Goal: Transaction & Acquisition: Purchase product/service

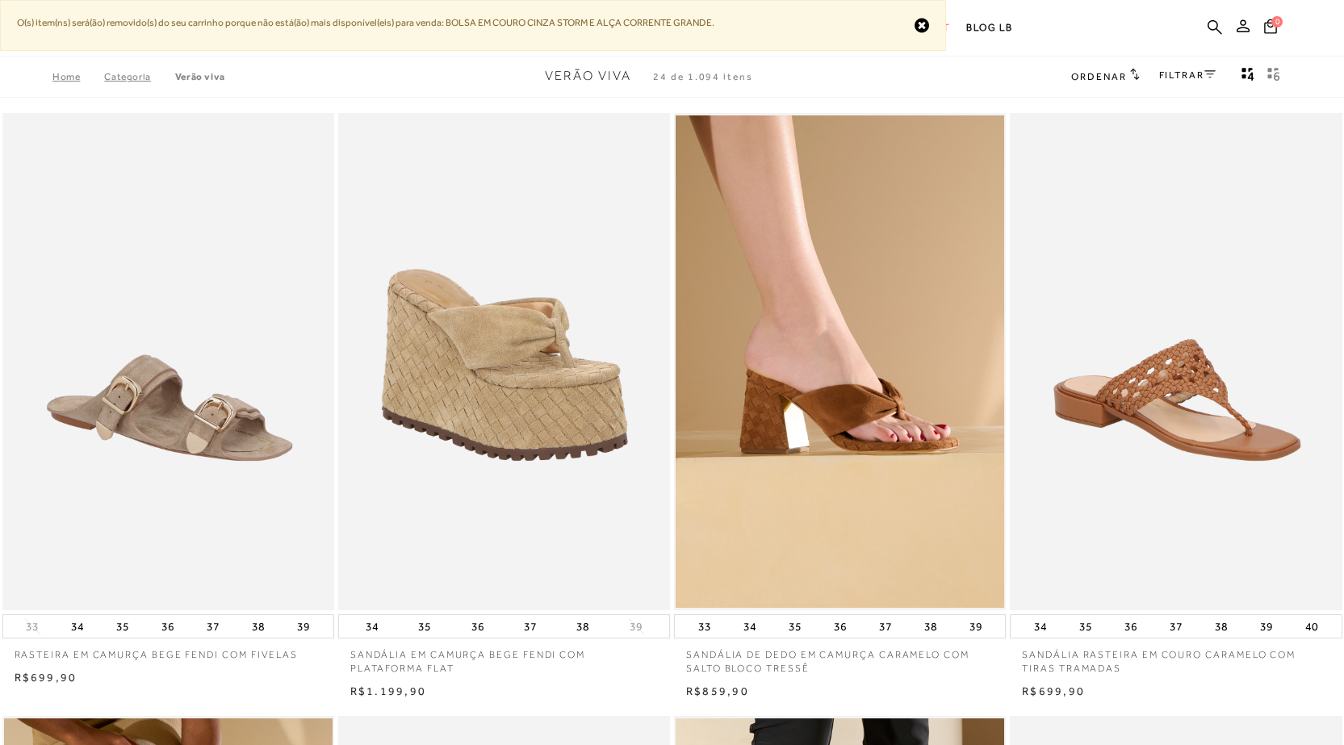
click at [919, 25] on ul ".a{fill-rule:evenodd;} Verão Viva Em alta Favoritos das Influenciadoras Apostas…" at bounding box center [660, 28] width 1244 height 30
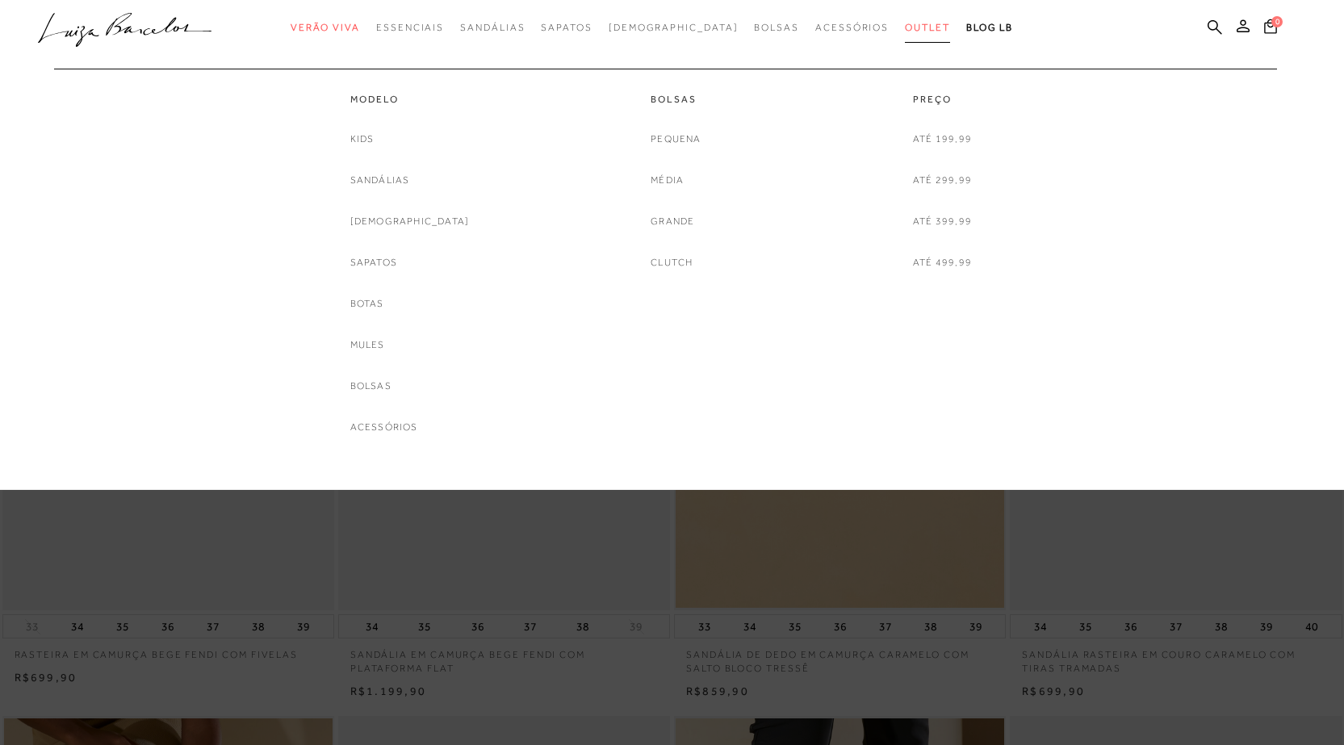
click at [905, 31] on span "Outlet" at bounding box center [927, 27] width 45 height 11
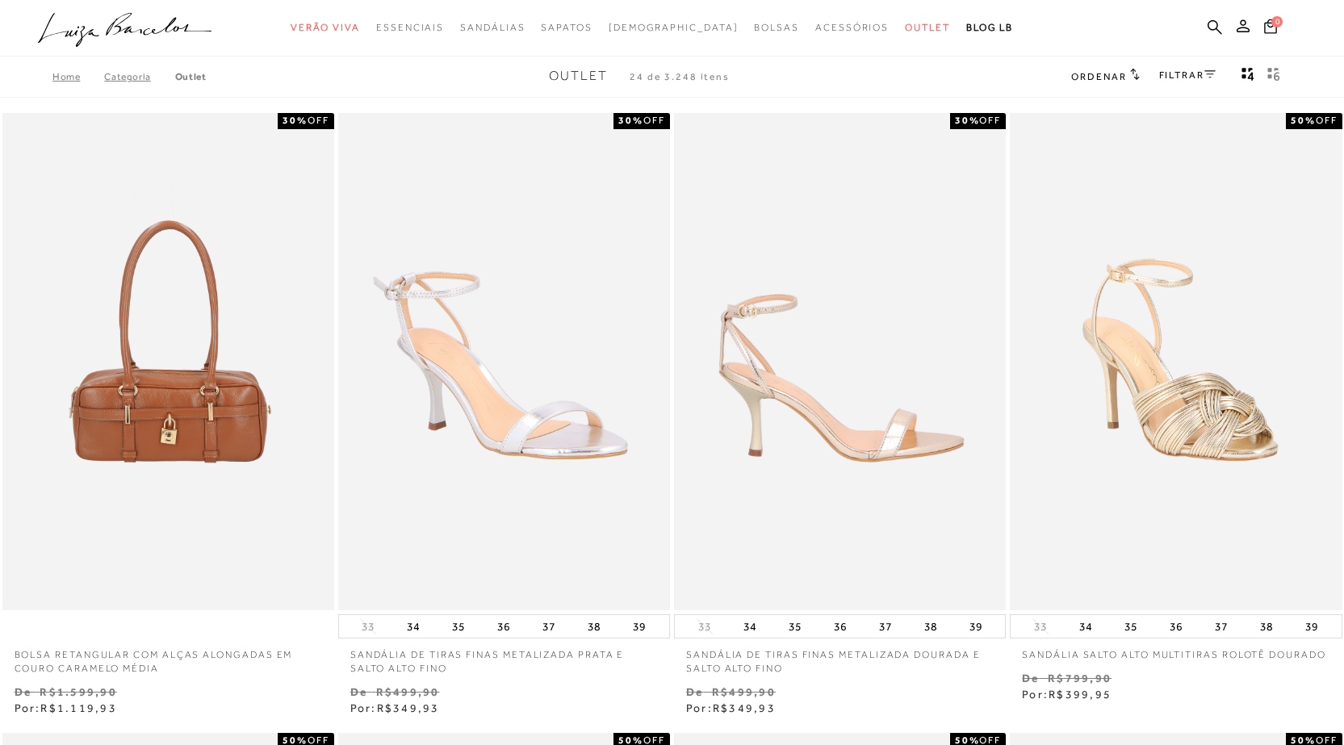
click at [788, 430] on img at bounding box center [841, 362] width 330 height 498
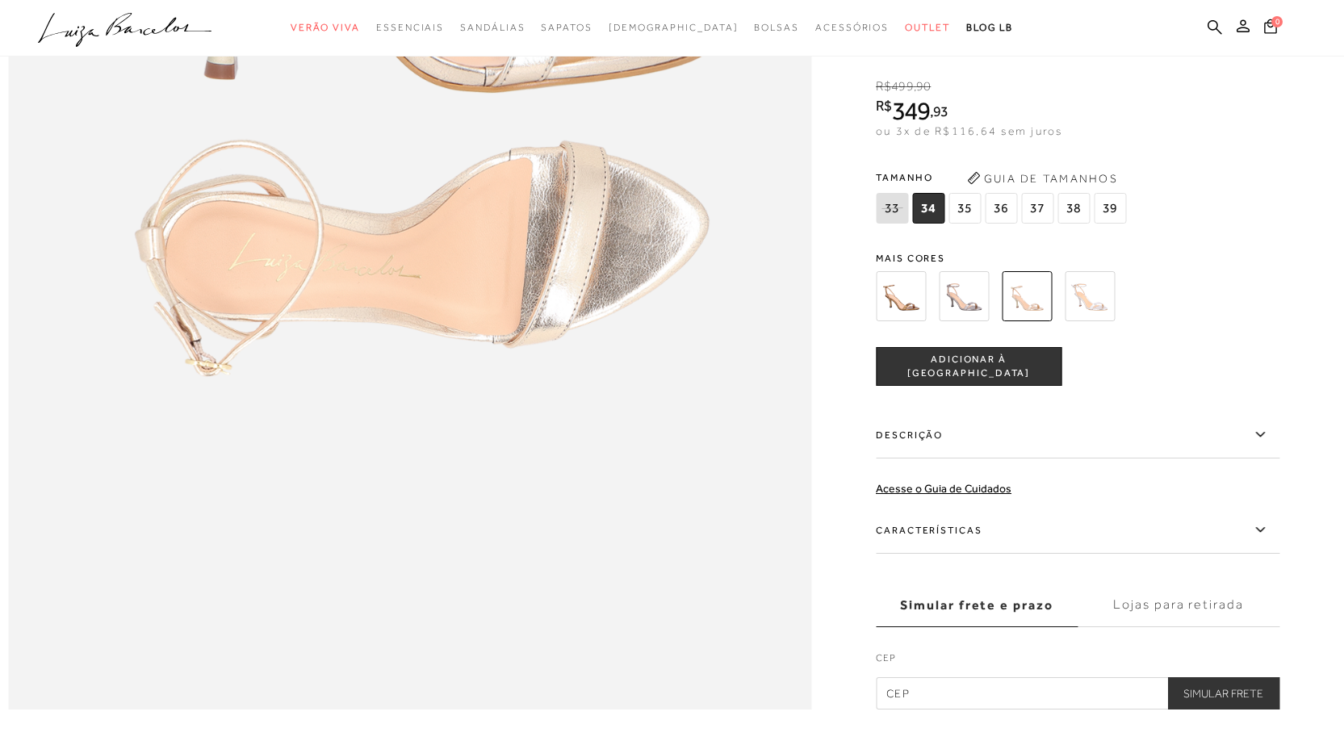
scroll to position [1614, 0]
click at [1095, 322] on img at bounding box center [1090, 297] width 50 height 50
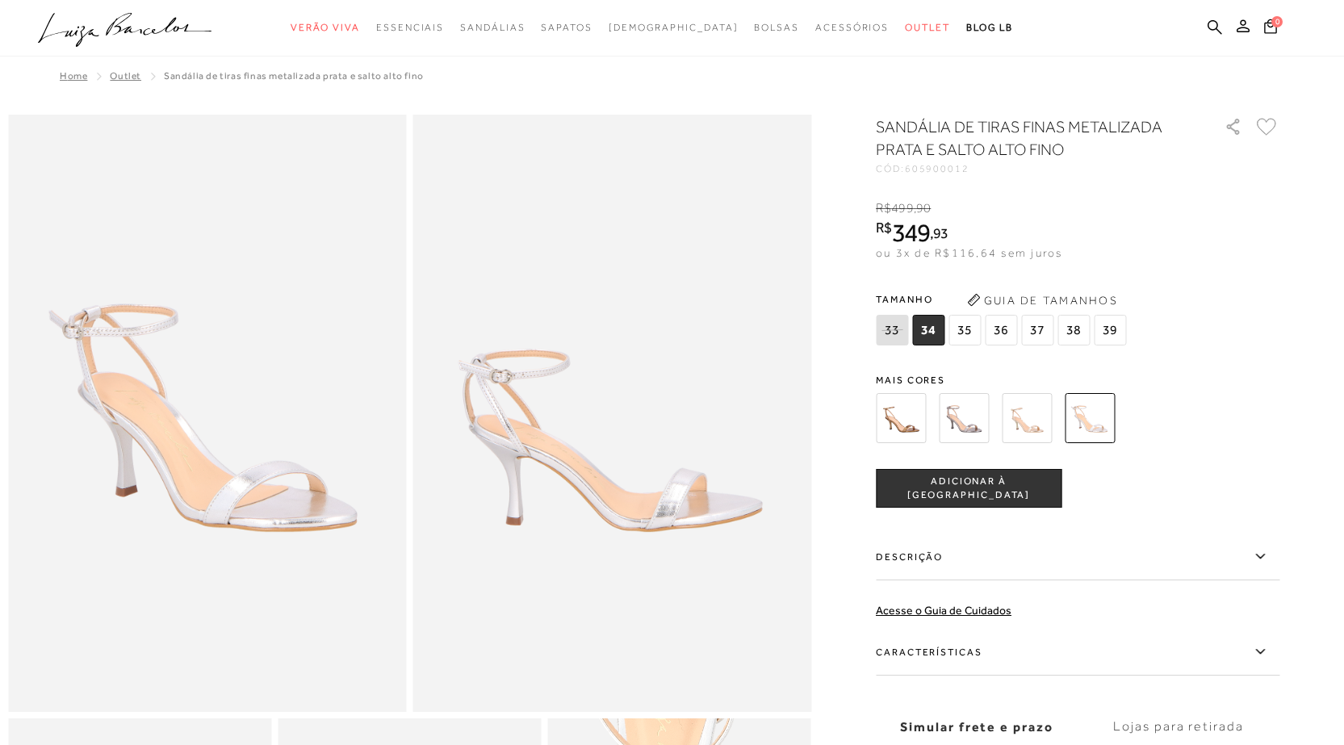
click at [971, 423] on img at bounding box center [964, 418] width 50 height 50
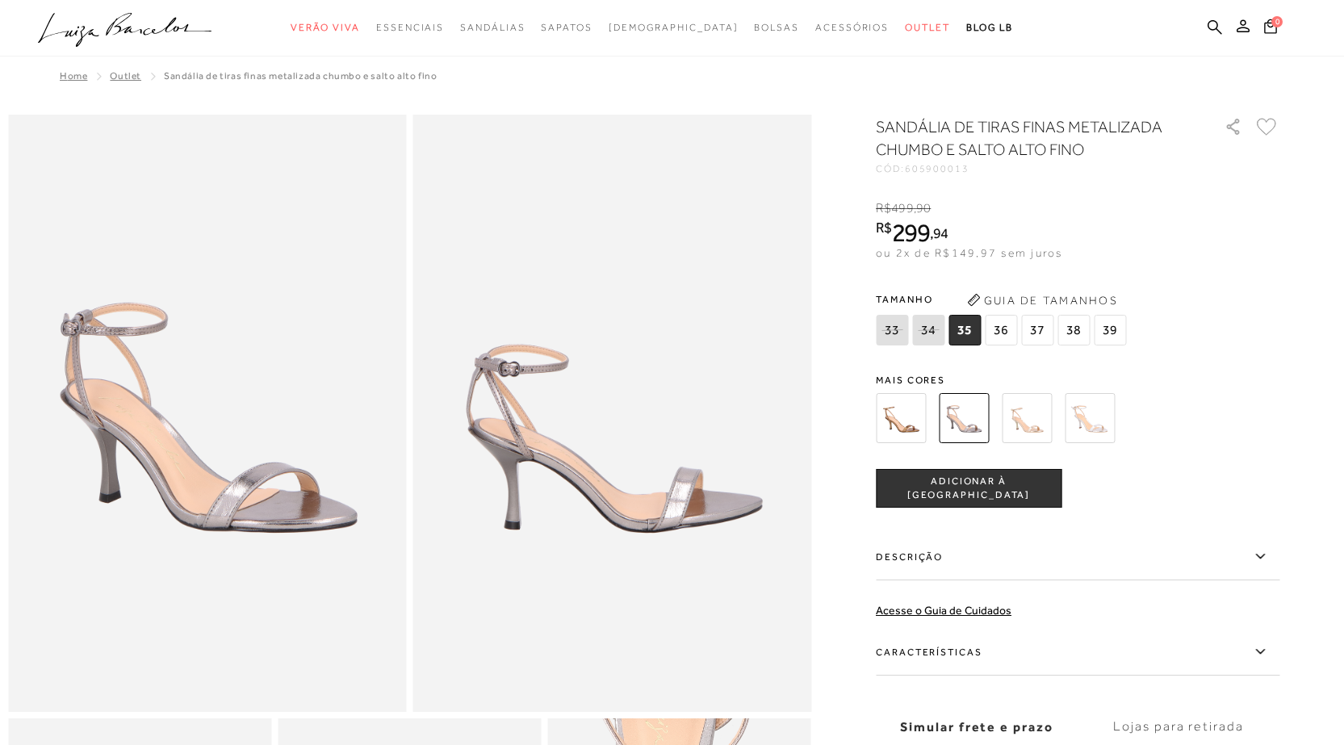
click at [1052, 430] on img at bounding box center [1027, 418] width 50 height 50
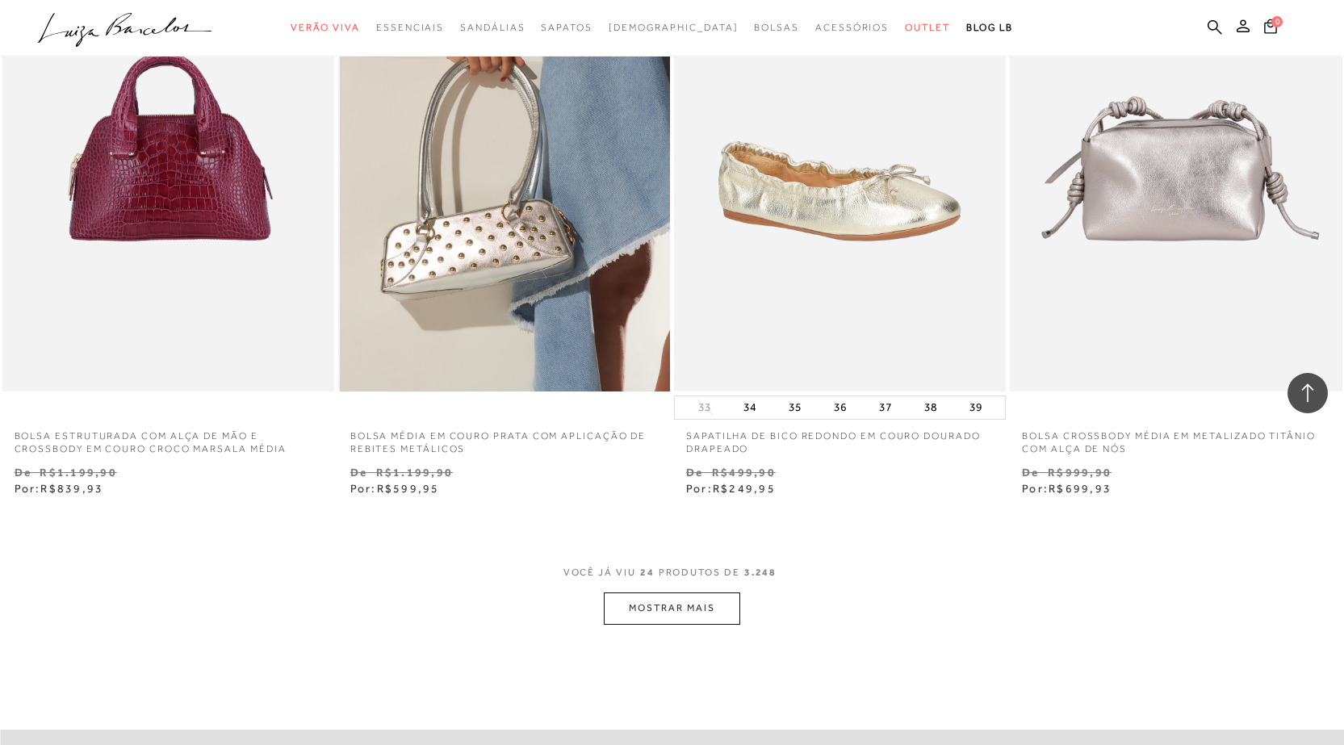
scroll to position [3551, 0]
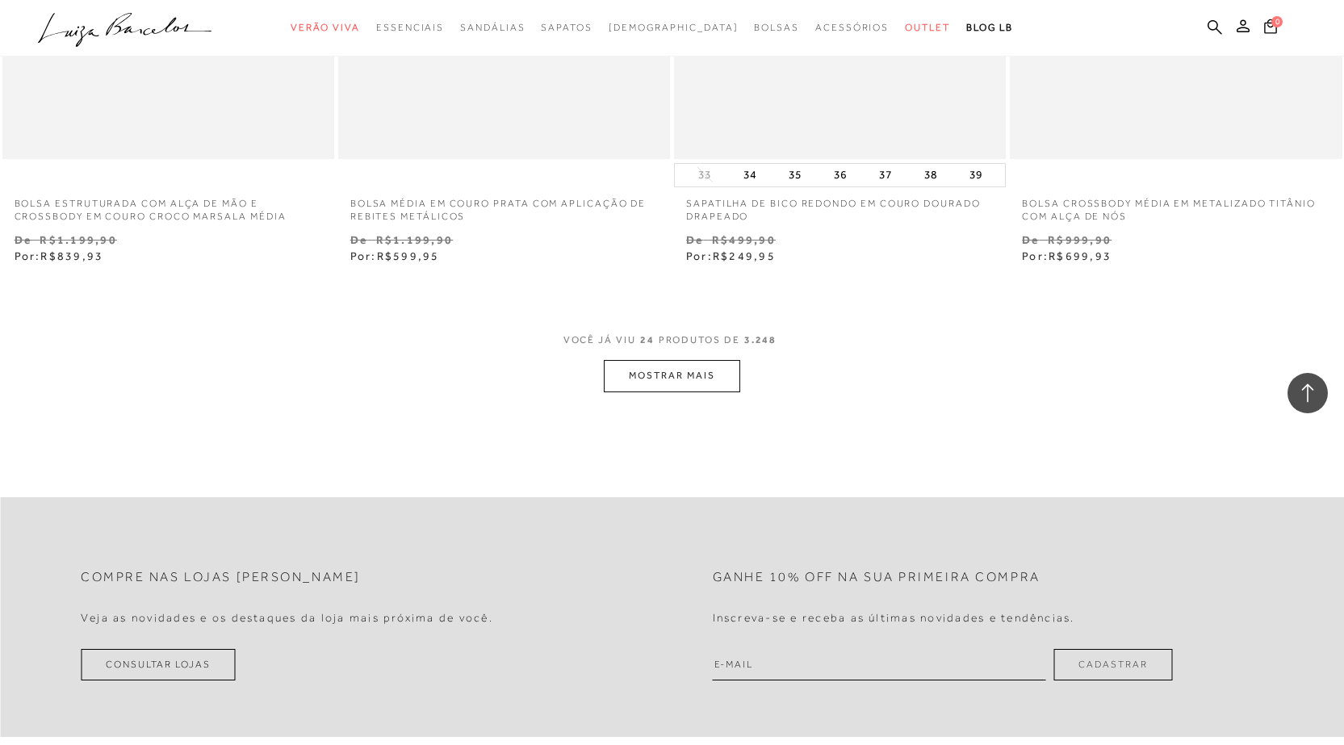
click at [613, 375] on button "MOSTRAR MAIS" at bounding box center [672, 375] width 136 height 31
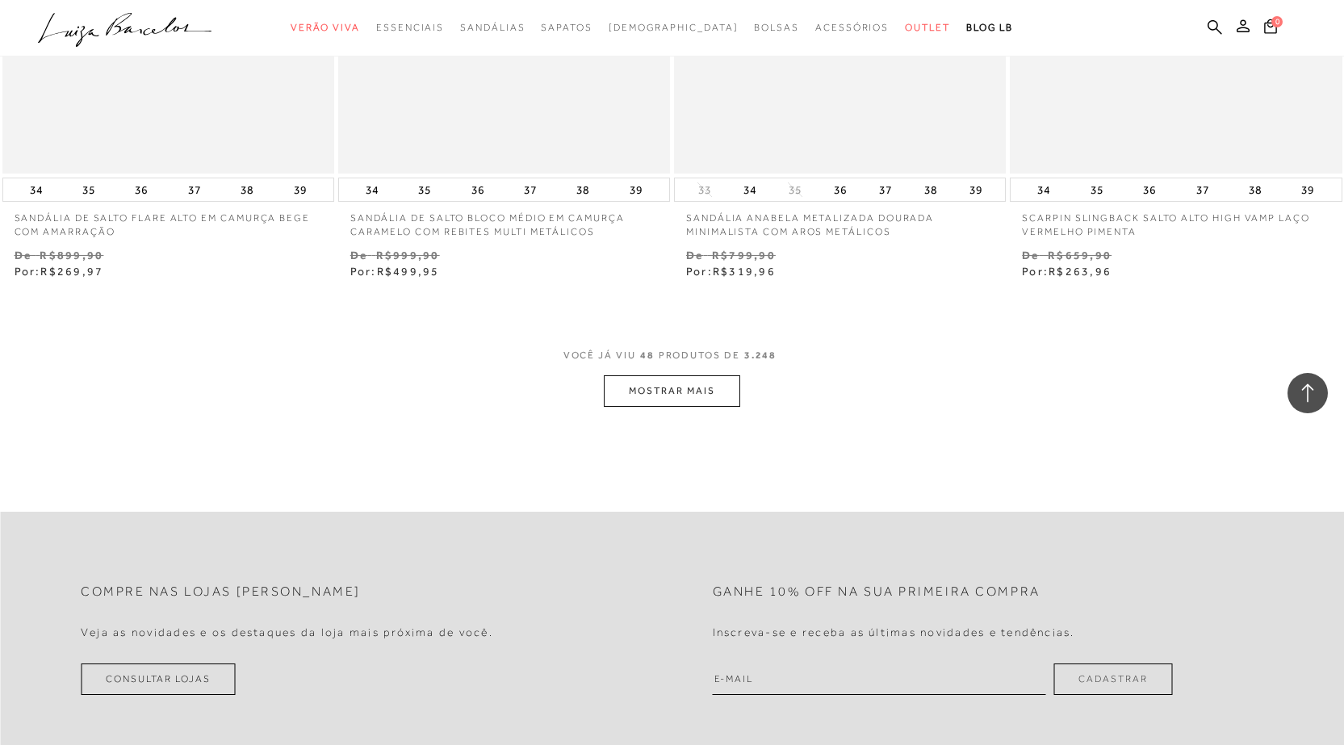
scroll to position [7344, 0]
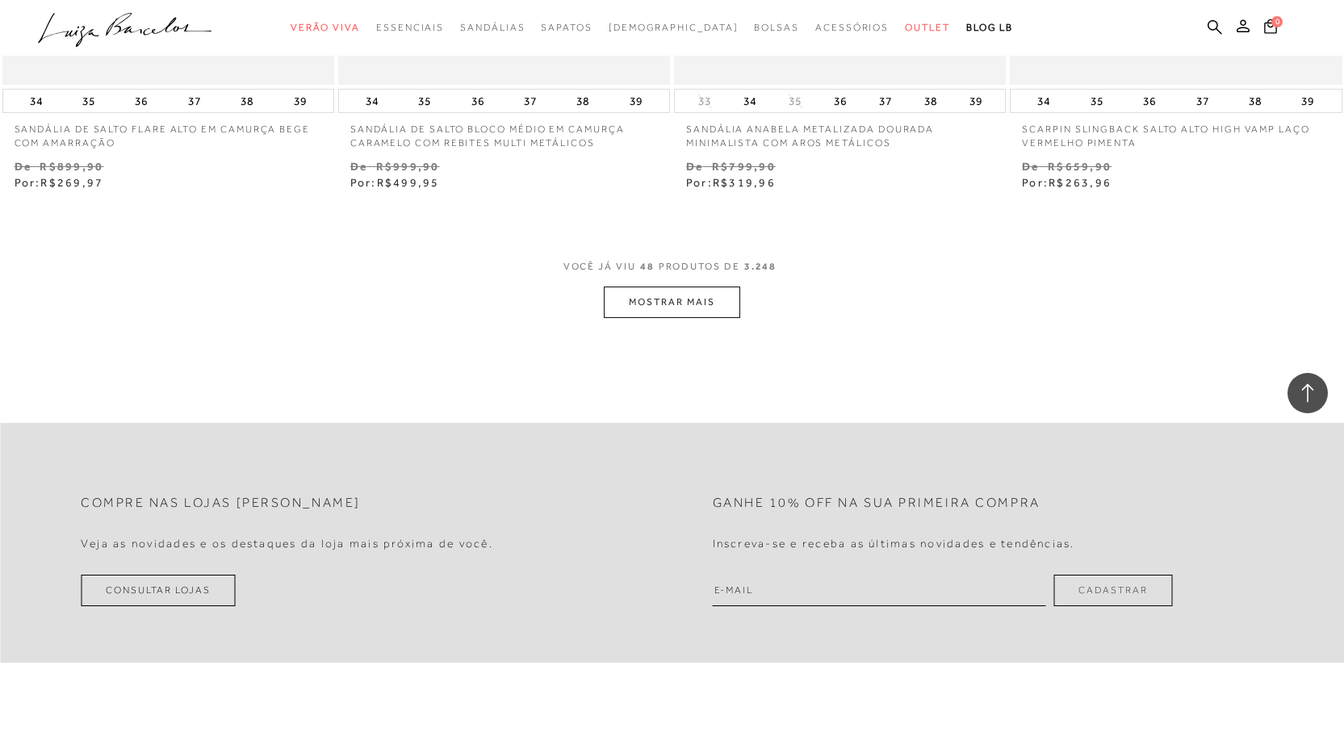
click at [634, 301] on button "MOSTRAR MAIS" at bounding box center [672, 302] width 136 height 31
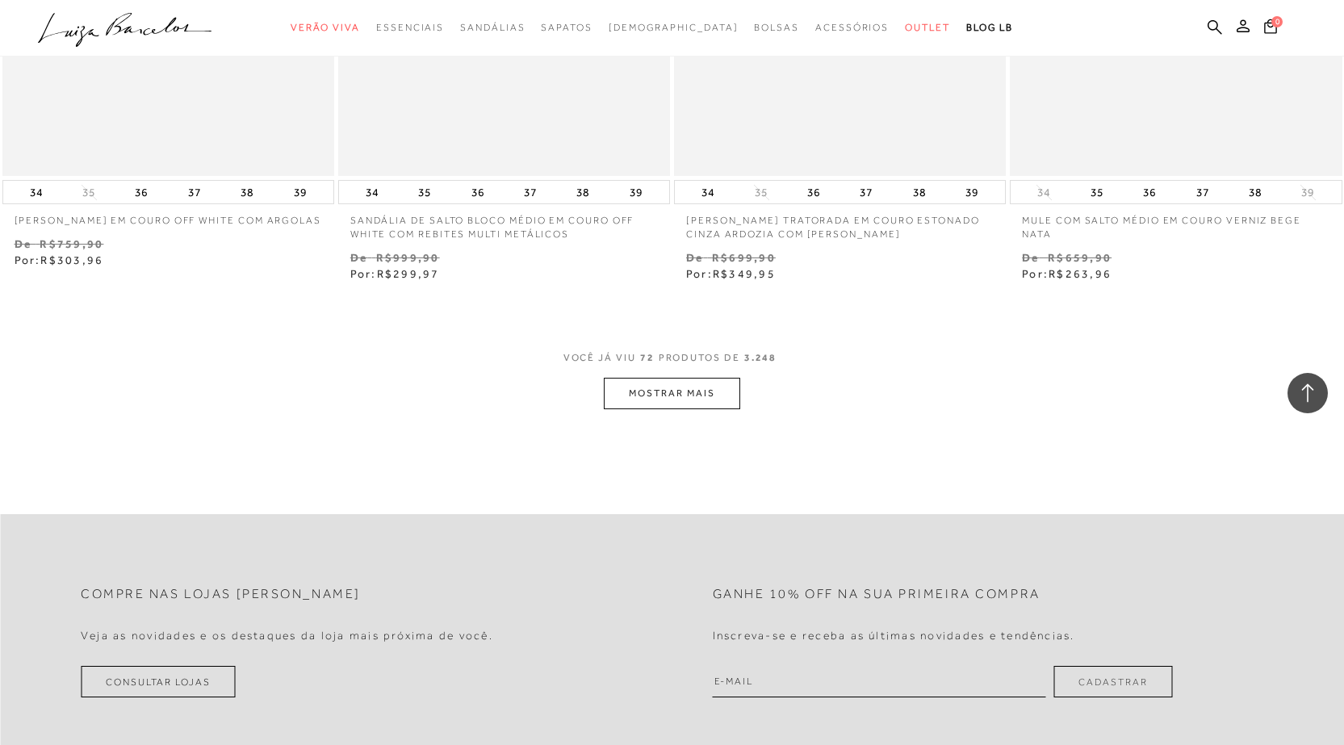
scroll to position [10976, 0]
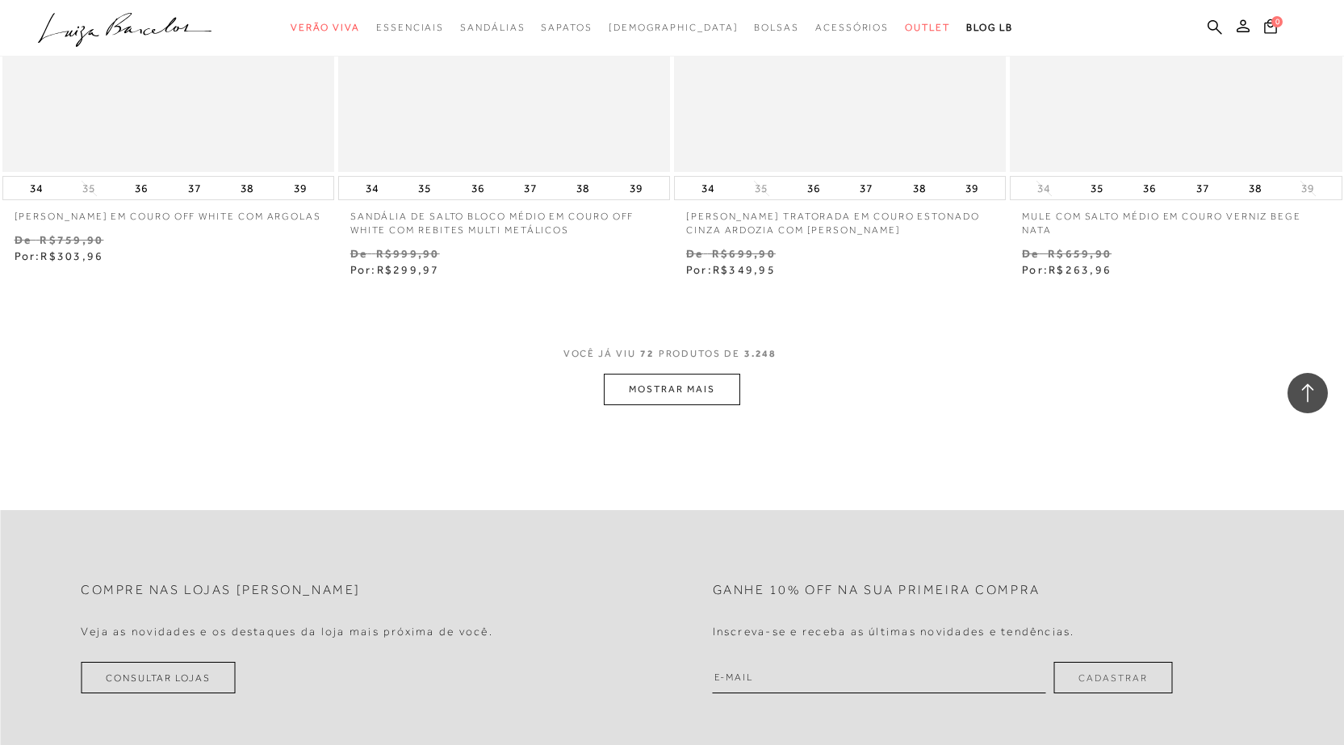
click at [634, 387] on button "MOSTRAR MAIS" at bounding box center [672, 389] width 136 height 31
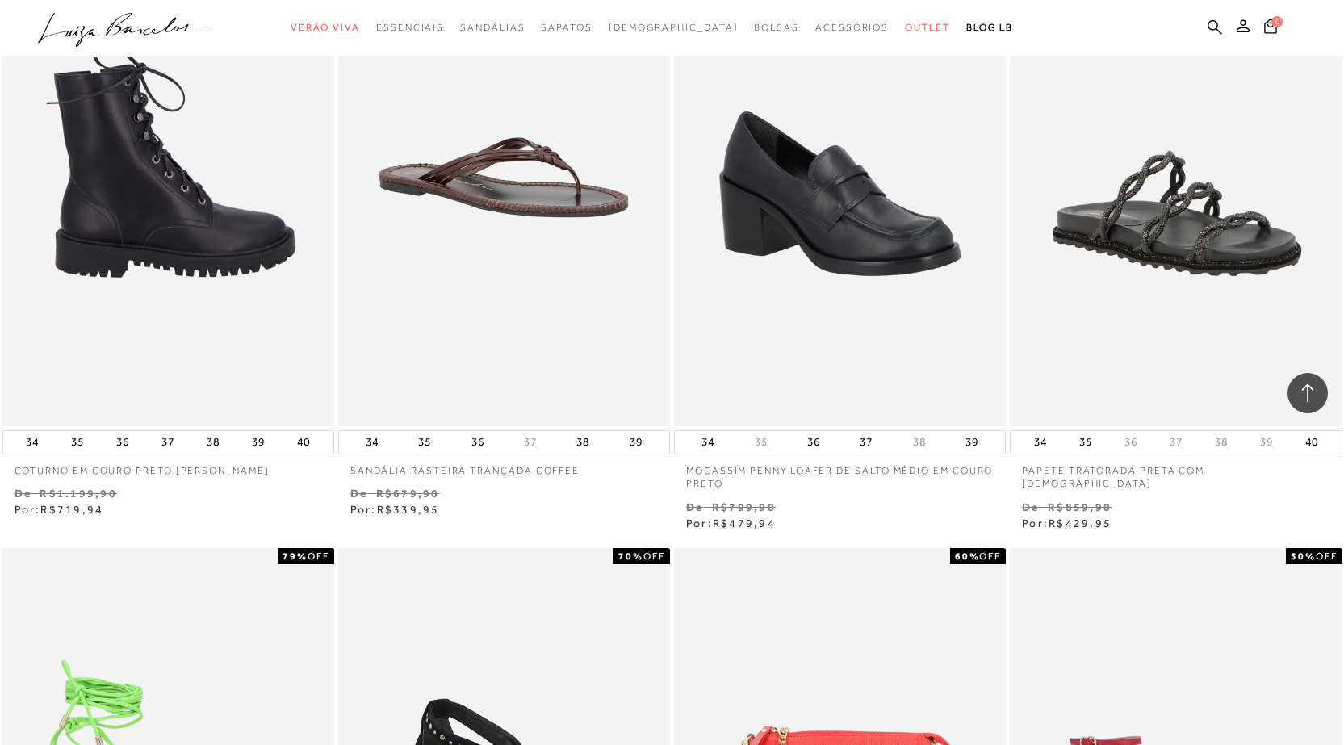
scroll to position [12913, 0]
